Goal: Information Seeking & Learning: Find specific page/section

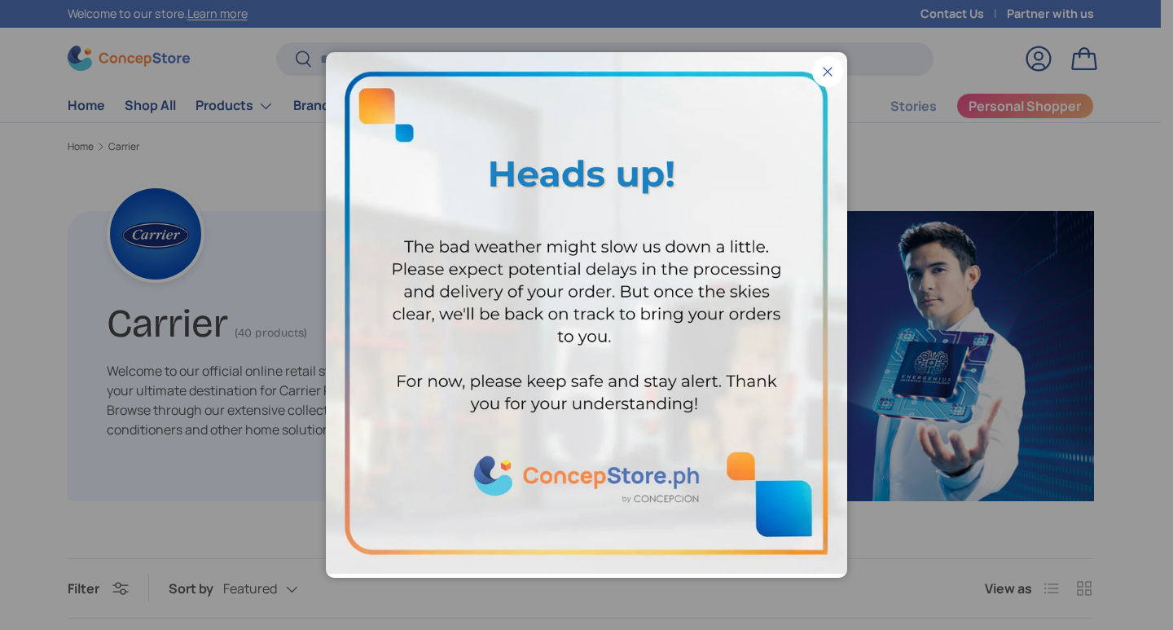
click at [821, 70] on button "Close" at bounding box center [827, 71] width 31 height 31
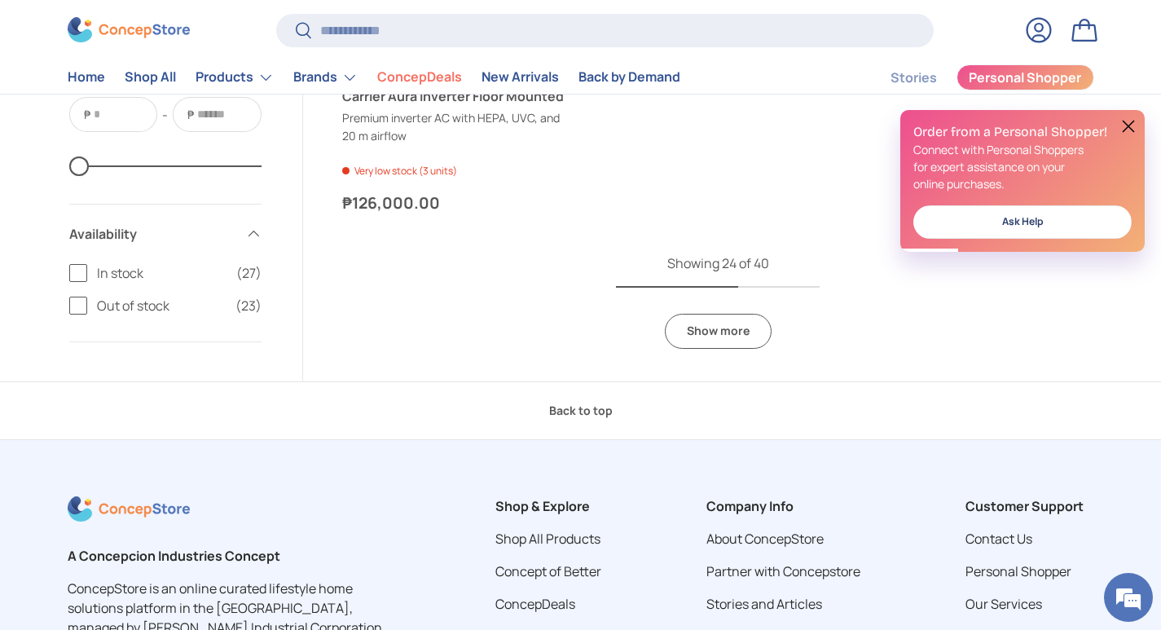
scroll to position [4356, 0]
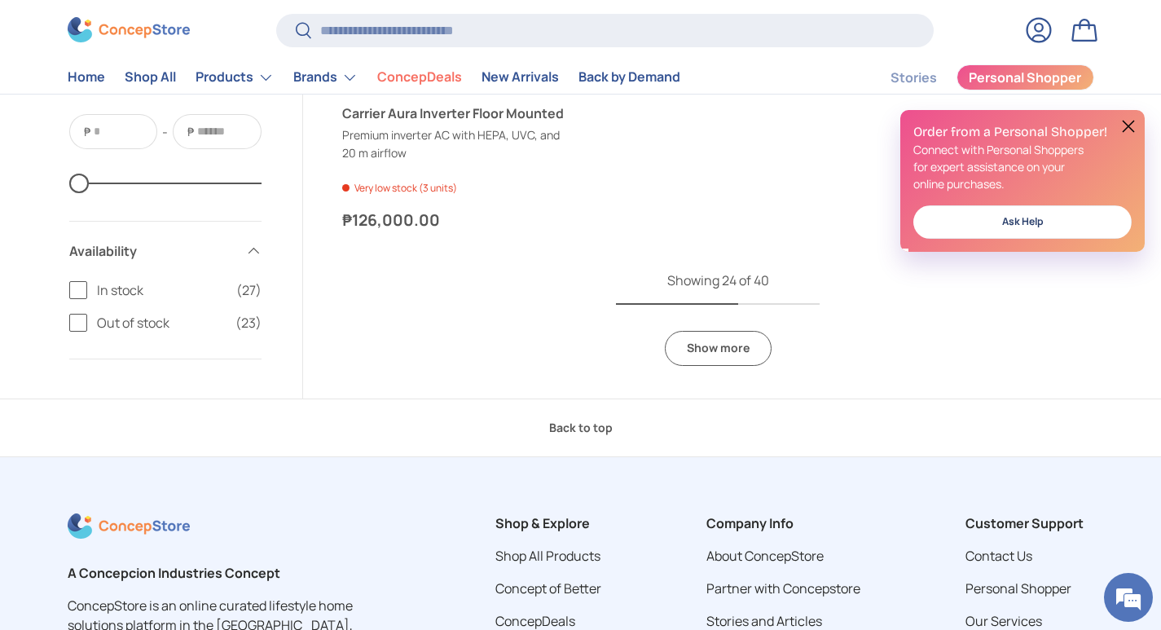
click at [1041, 27] on link "Log in" at bounding box center [1039, 30] width 36 height 36
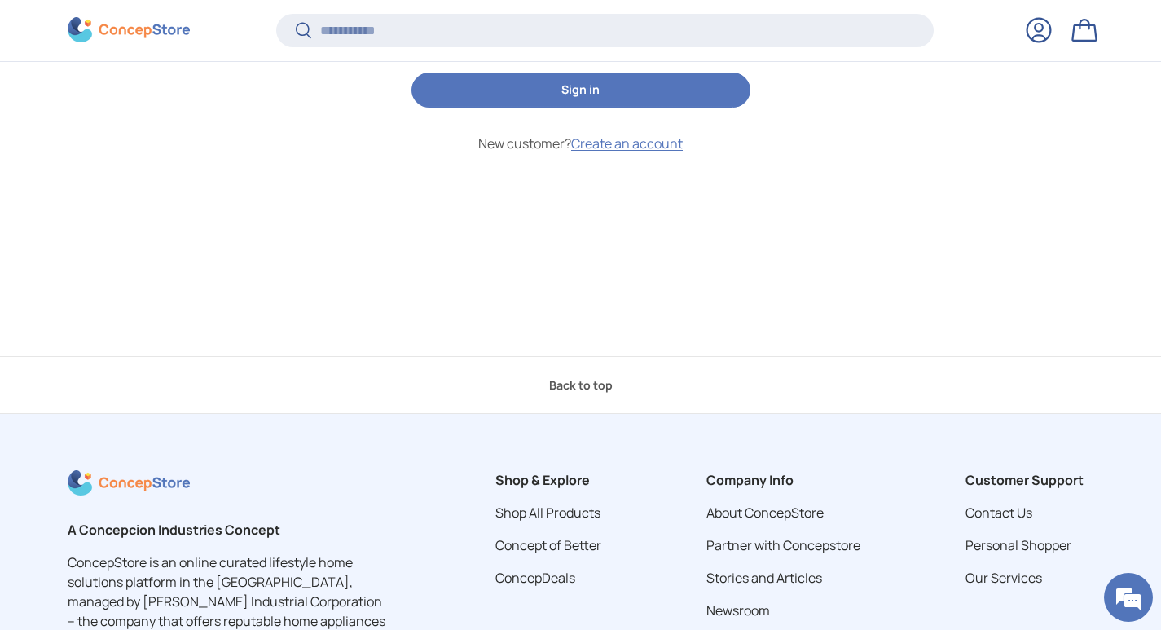
scroll to position [456, 0]
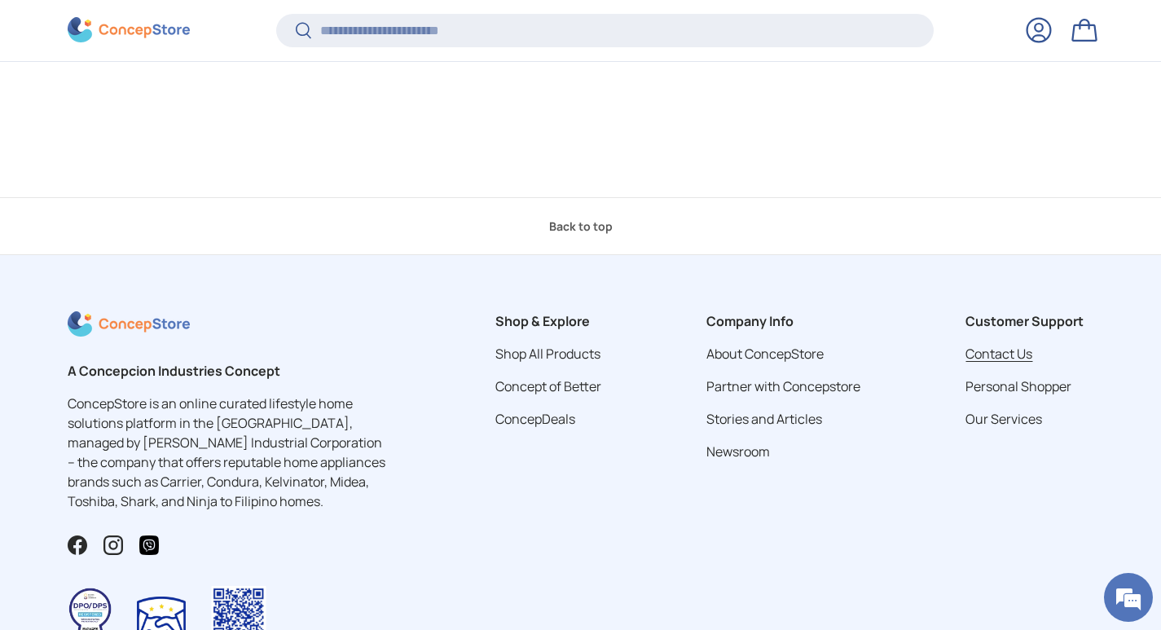
click at [1016, 358] on link "Contact Us" at bounding box center [999, 354] width 67 height 18
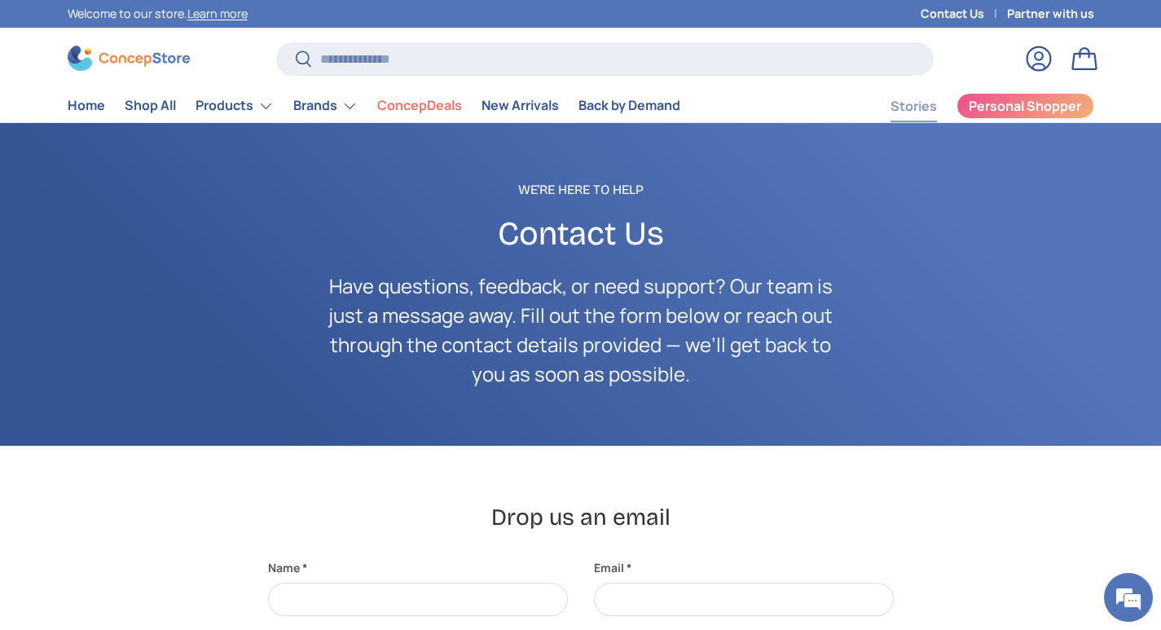
click at [926, 102] on link "Stories" at bounding box center [914, 106] width 46 height 32
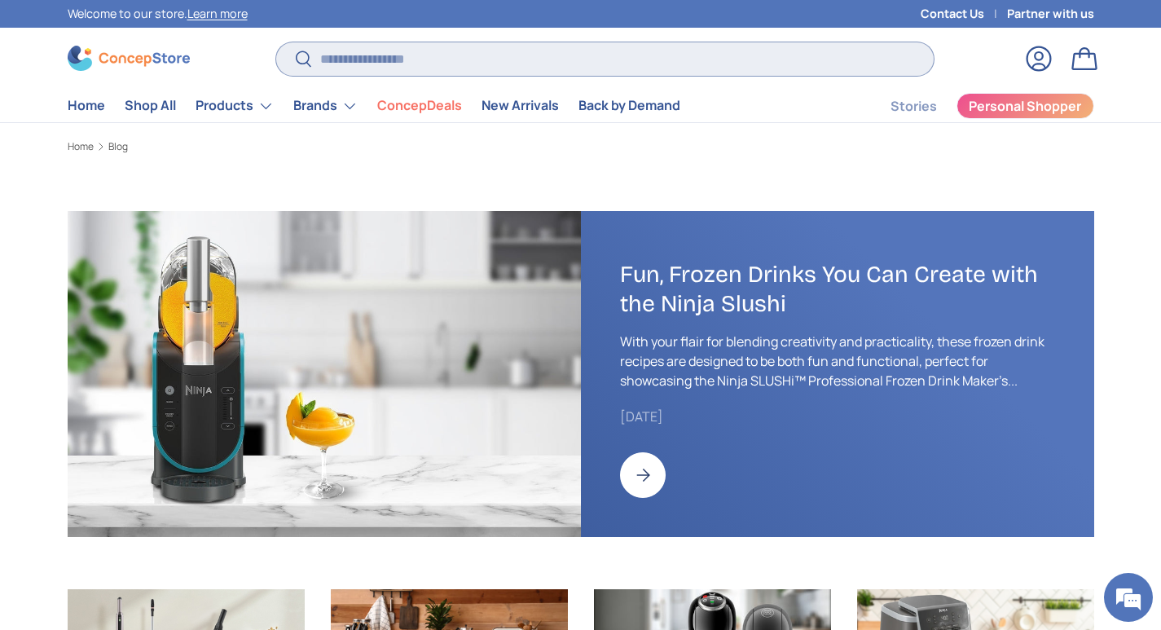
click at [437, 68] on input "Search" at bounding box center [604, 58] width 657 height 33
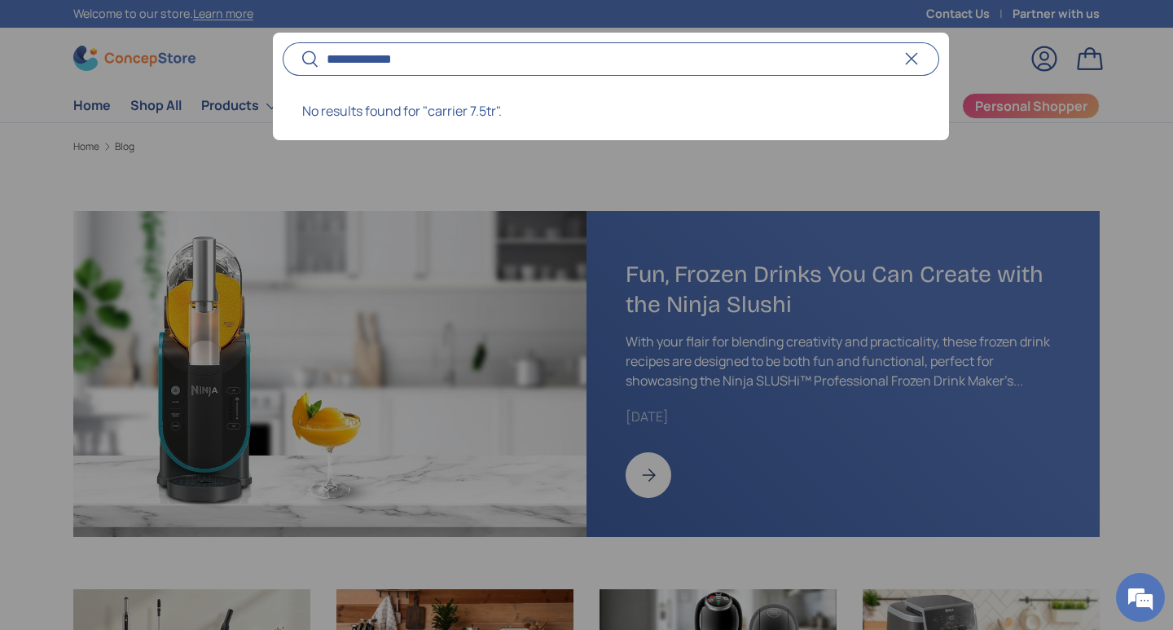
type input "**********"
click at [283, 41] on button "Search" at bounding box center [301, 60] width 37 height 38
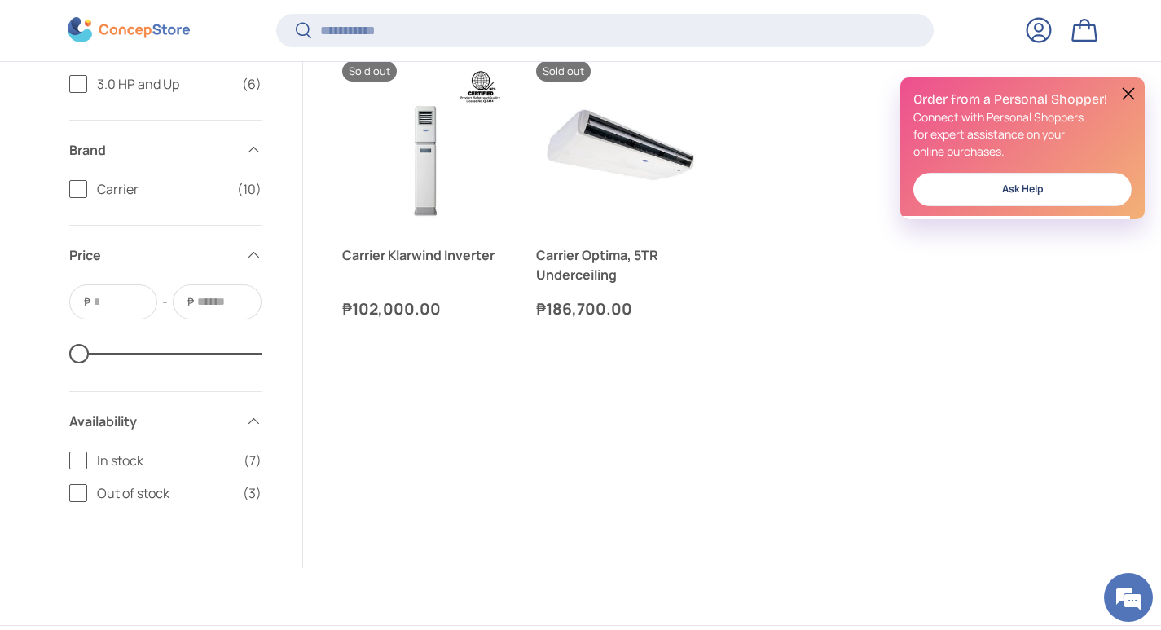
scroll to position [1108, 0]
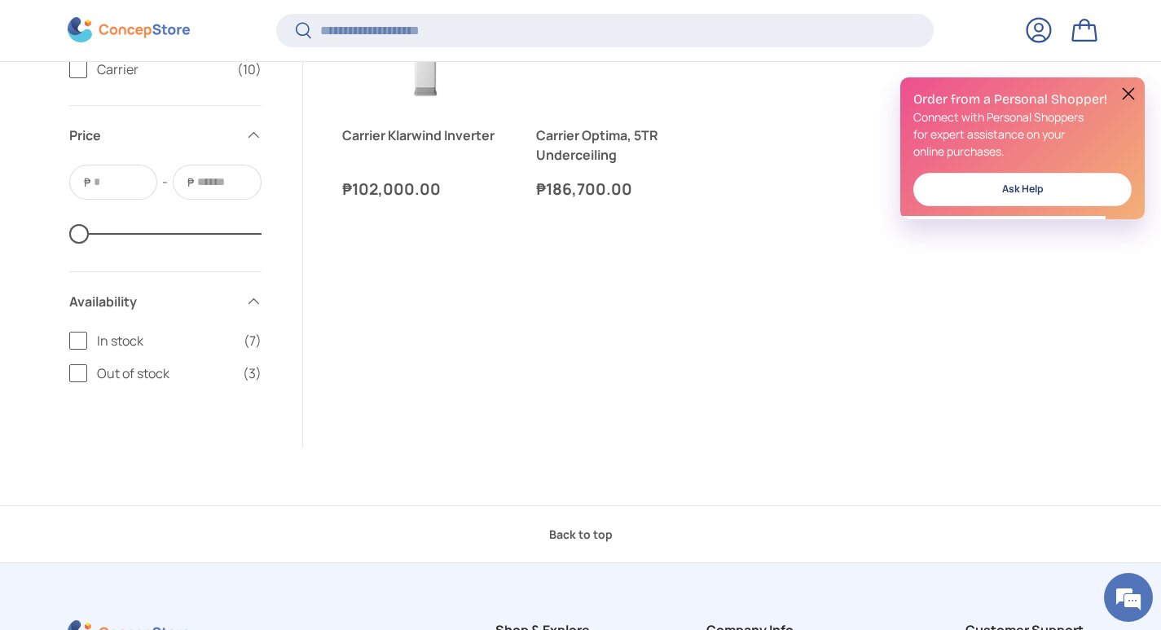
click at [1127, 90] on button at bounding box center [1129, 94] width 20 height 20
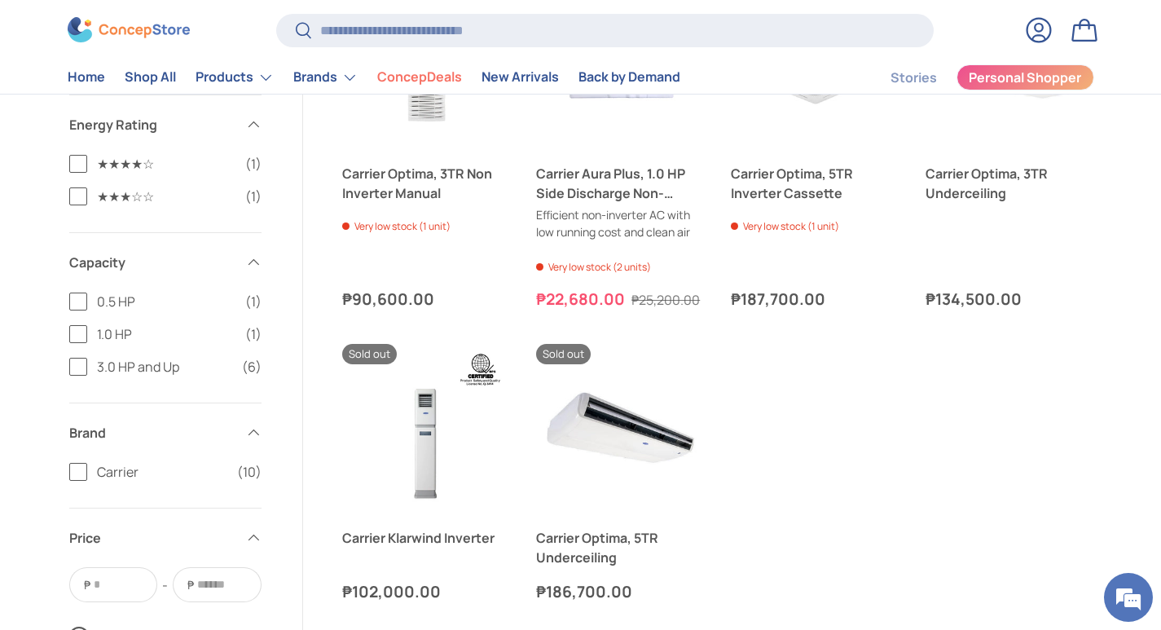
scroll to position [727, 0]
